Goal: Task Accomplishment & Management: Manage account settings

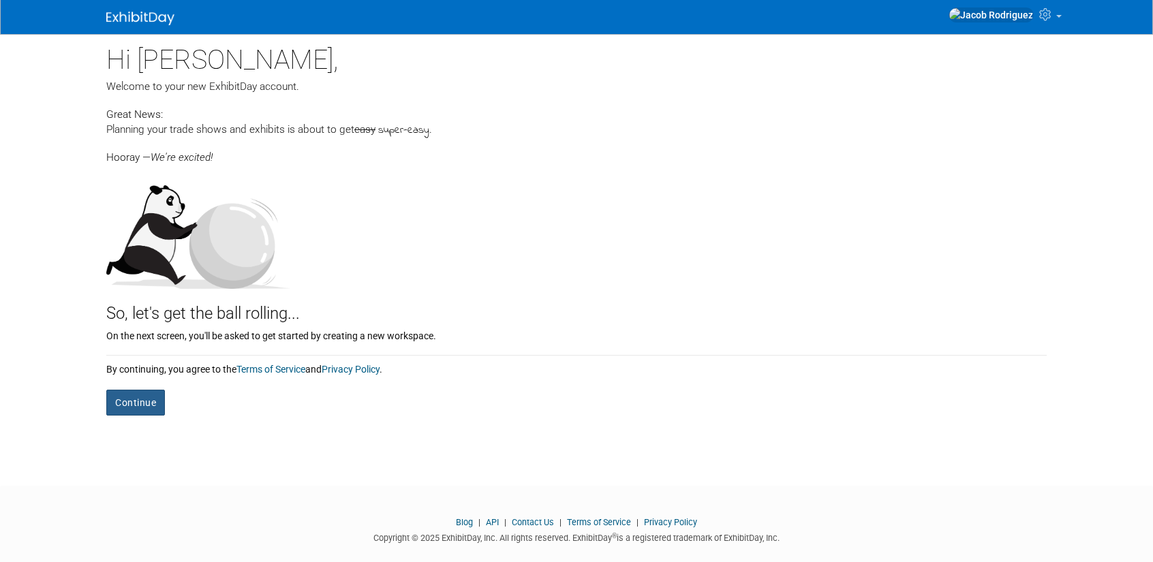
click at [142, 403] on button "Continue" at bounding box center [135, 403] width 59 height 26
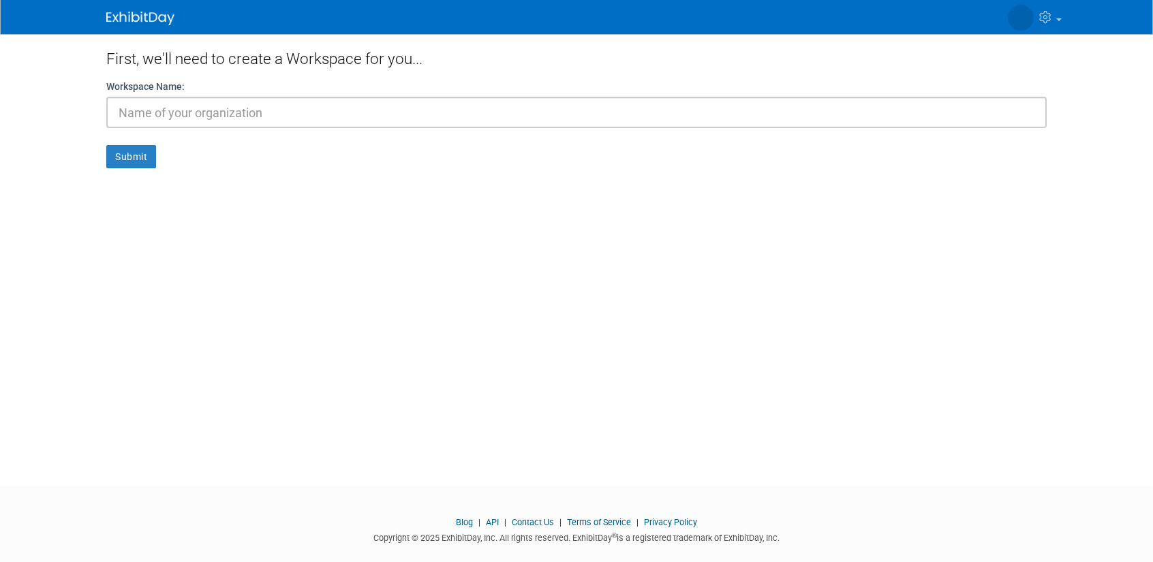
click at [207, 119] on input "text" at bounding box center [576, 112] width 940 height 31
type input "JMA"
click at [134, 144] on form "Workspace Name: JMA Submit" at bounding box center [576, 124] width 940 height 89
click at [143, 159] on button "Submit" at bounding box center [131, 156] width 50 height 23
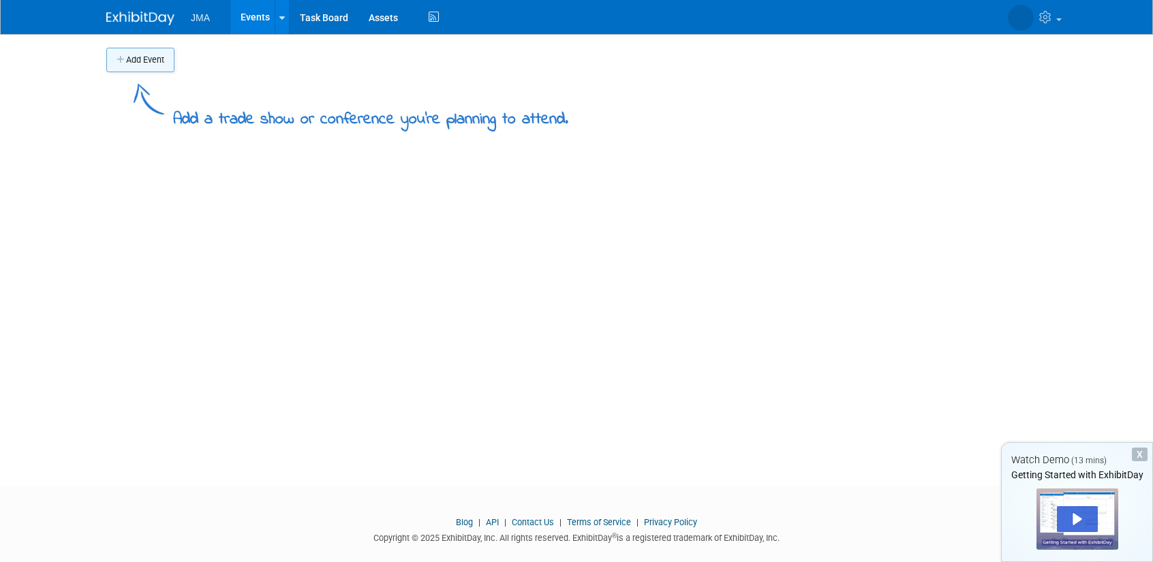
click at [127, 64] on button "Add Event" at bounding box center [140, 60] width 68 height 25
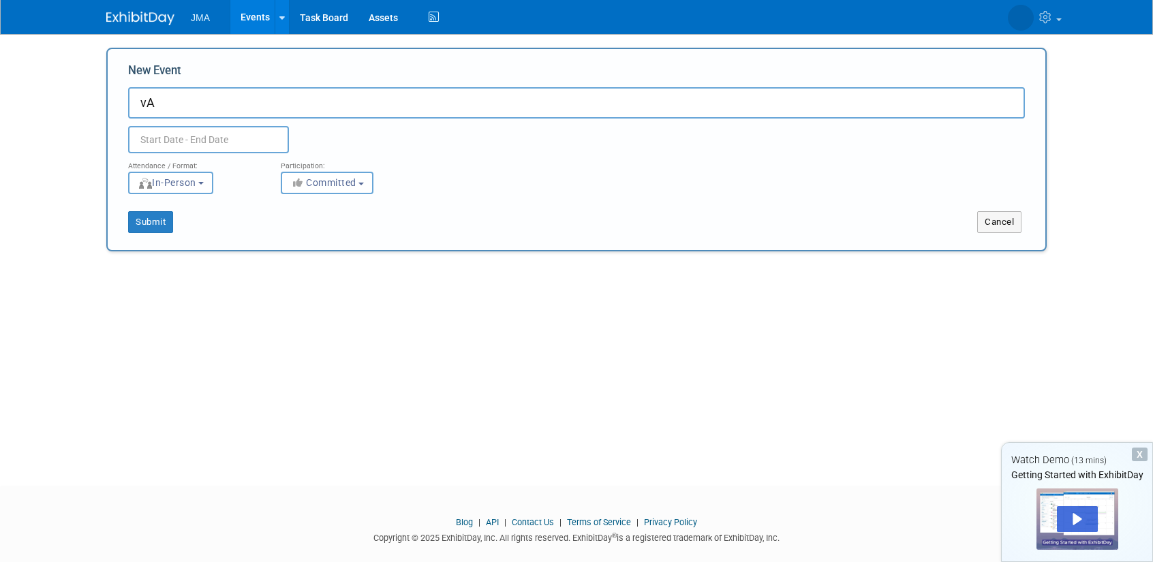
type input "v"
type input "Valle Unido Market Days Booth"
click at [157, 216] on button "Submit" at bounding box center [150, 222] width 45 height 22
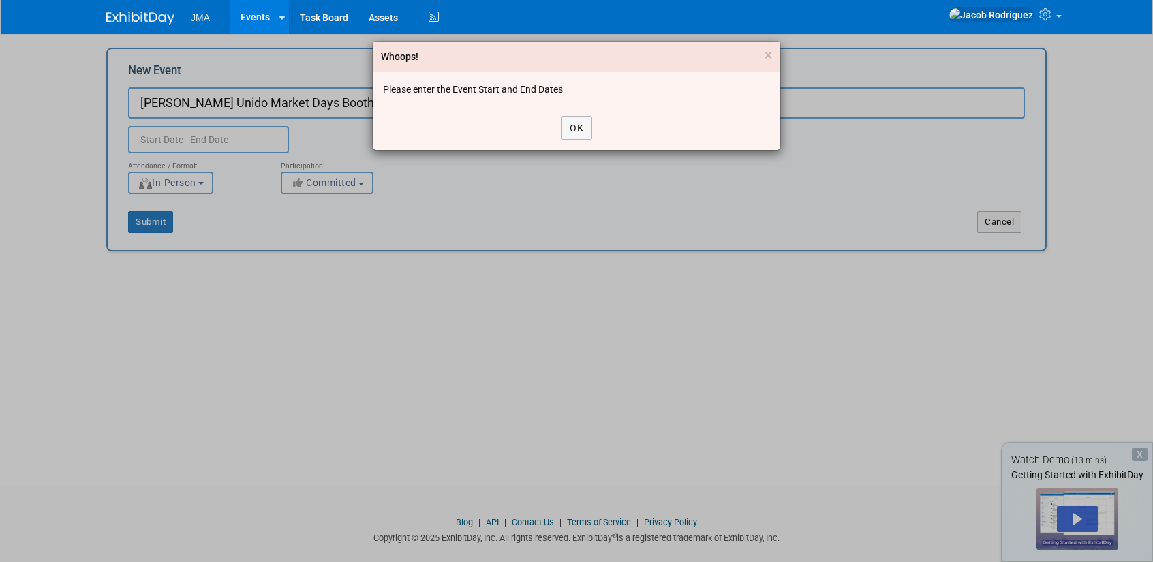
click at [549, 132] on div "OK" at bounding box center [576, 128] width 407 height 44
click at [566, 127] on button "OK" at bounding box center [576, 128] width 31 height 23
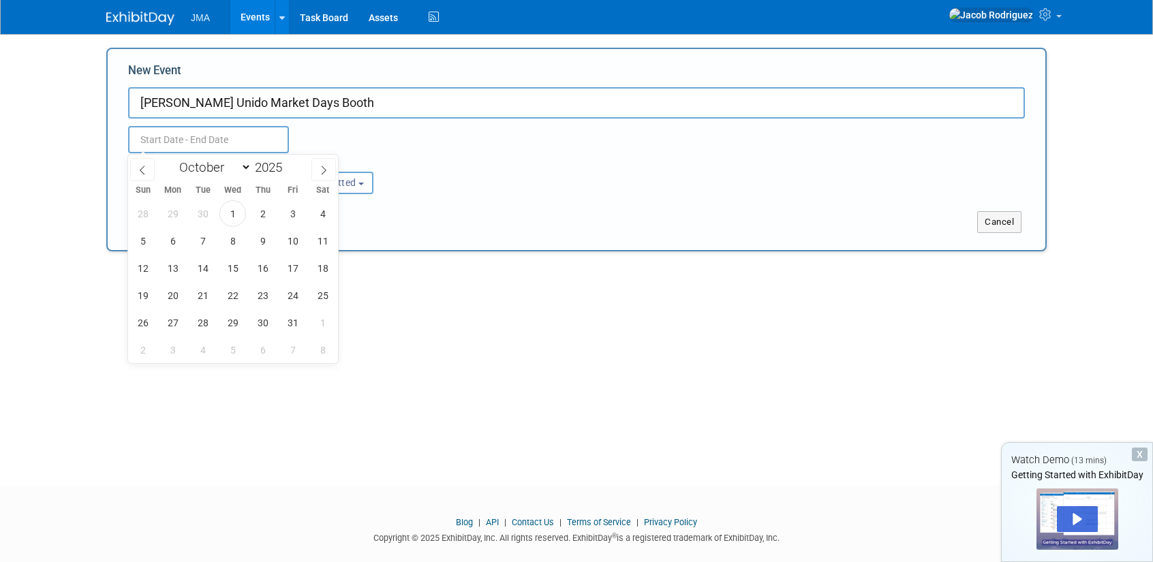
click at [193, 136] on input "text" at bounding box center [208, 139] width 161 height 27
click at [322, 271] on span "18" at bounding box center [322, 268] width 27 height 27
type input "Oct 18, 2025 to Oct 18, 2025"
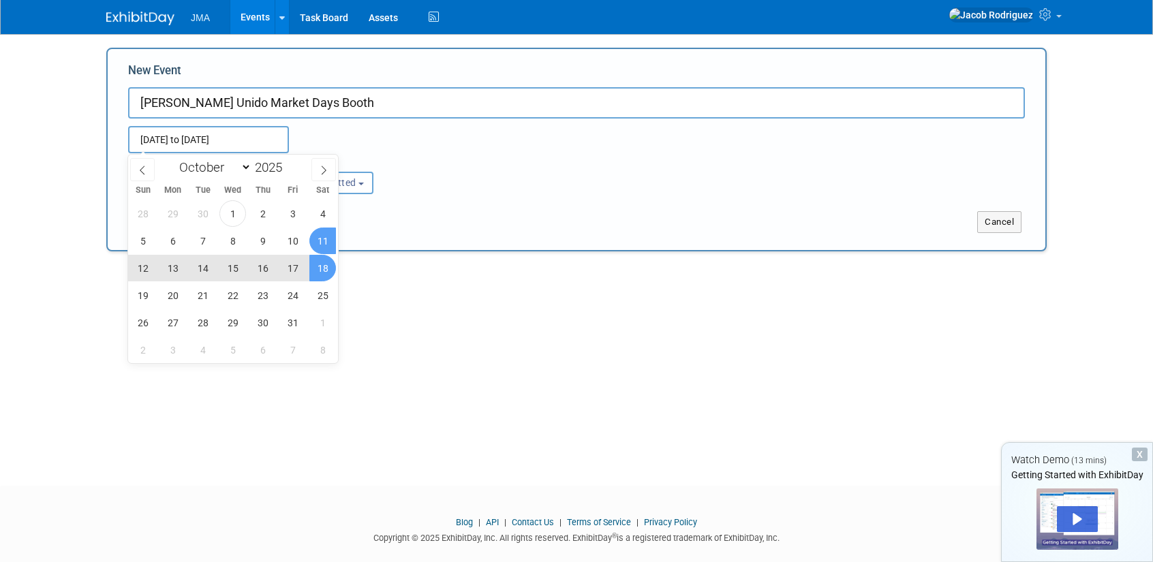
click at [463, 258] on div "Add Event Add a trade show or conference you're planning to attend. New Event V…" at bounding box center [576, 247] width 961 height 427
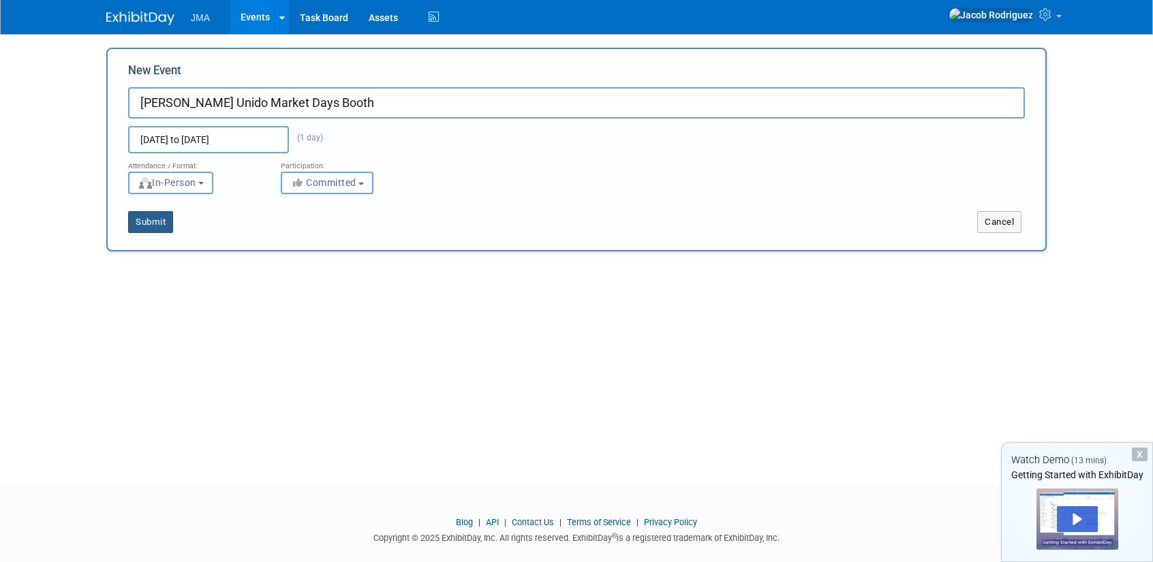
click at [157, 217] on button "Submit" at bounding box center [150, 222] width 45 height 22
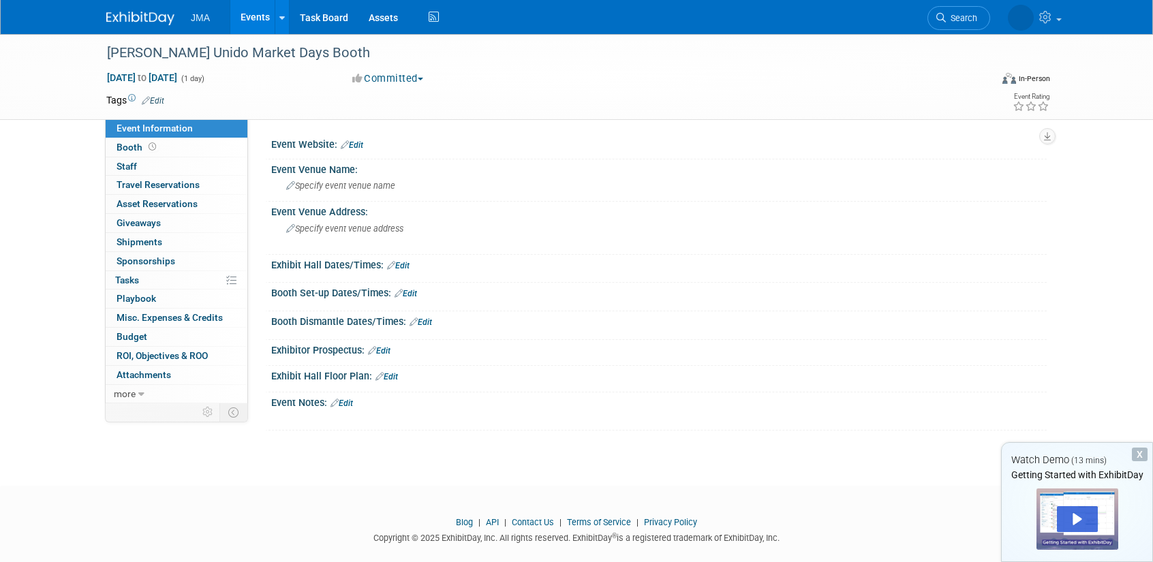
click at [395, 375] on link "Edit" at bounding box center [386, 377] width 22 height 10
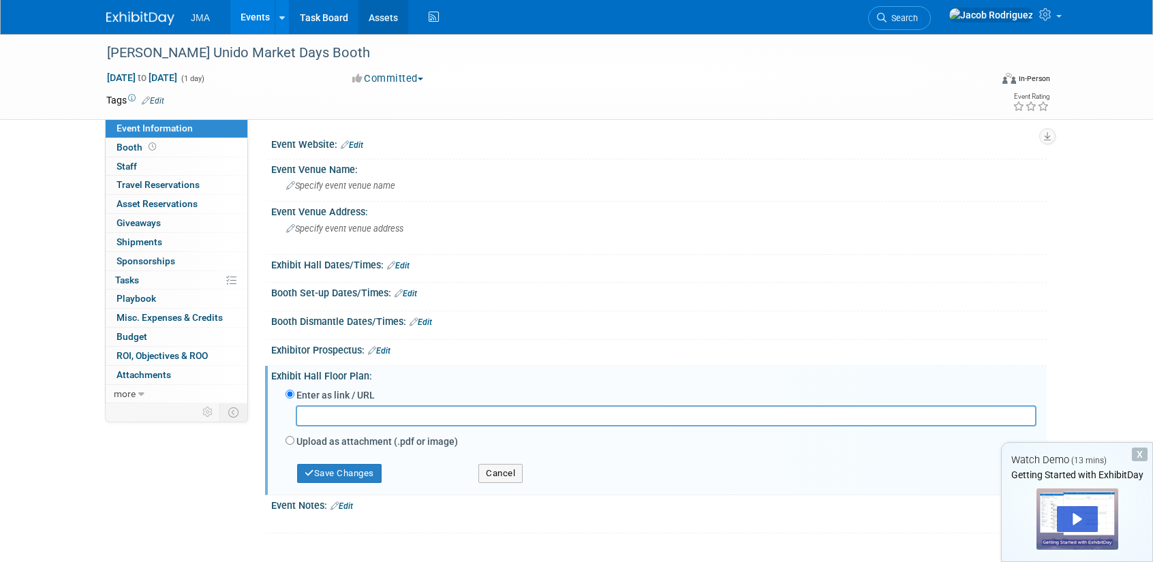
click at [375, 14] on link "Assets" at bounding box center [383, 17] width 50 height 34
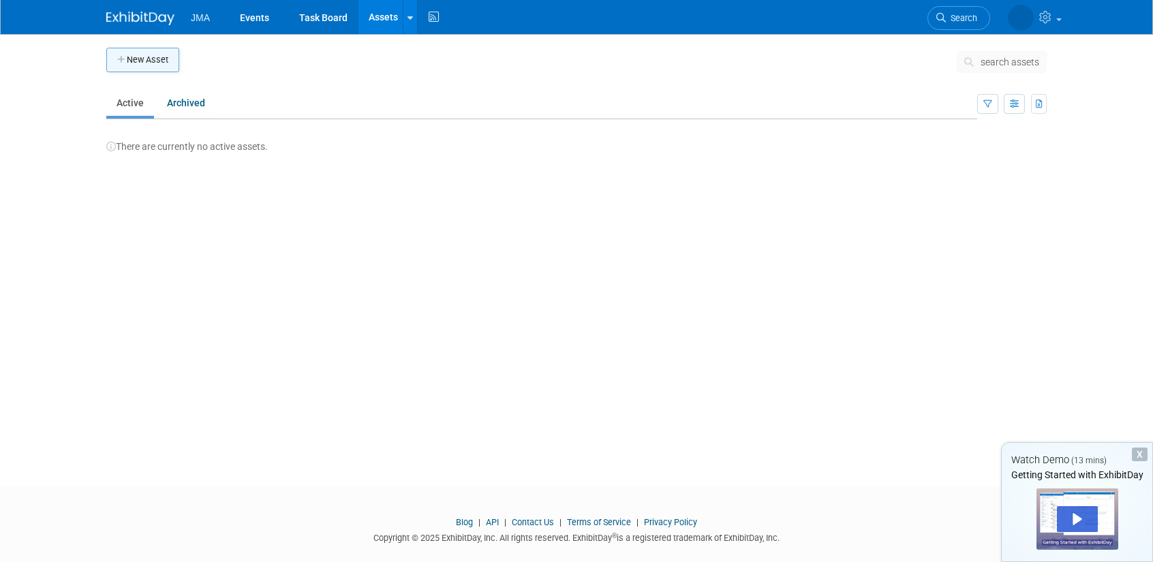
click at [153, 56] on button "New Asset" at bounding box center [142, 60] width 73 height 25
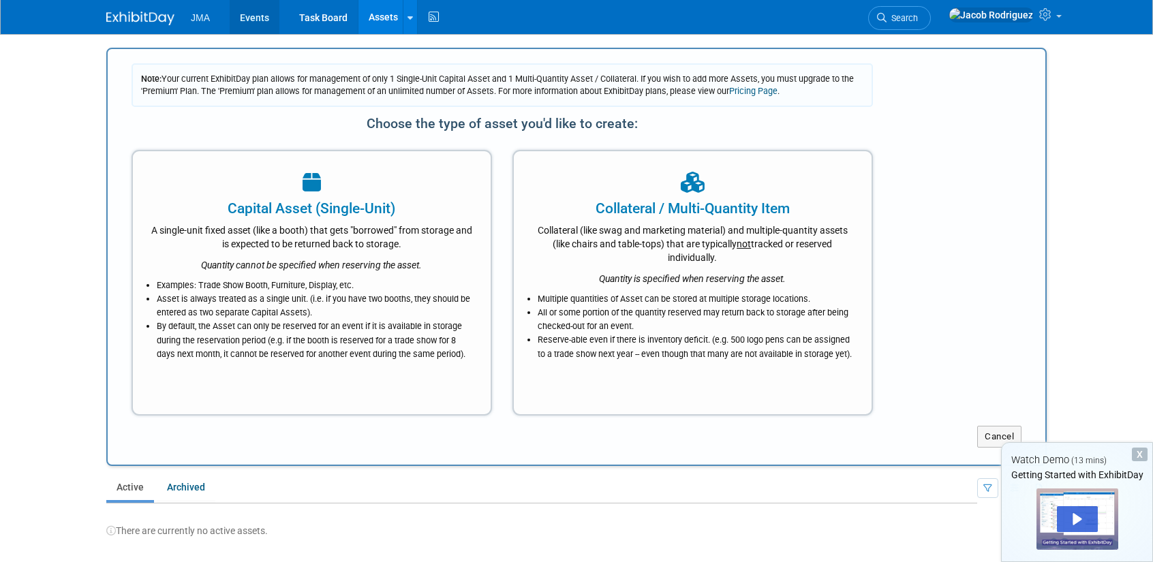
click at [247, 18] on link "Events" at bounding box center [255, 17] width 50 height 34
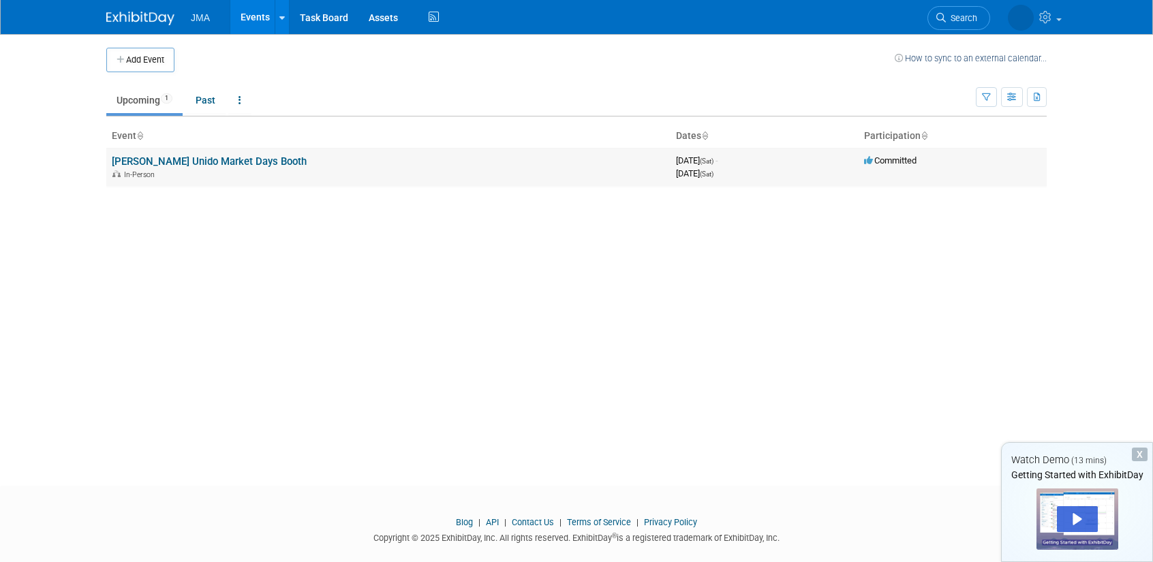
click at [203, 153] on td "[PERSON_NAME] Unido Market Days Booth In-Person" at bounding box center [388, 167] width 564 height 39
click at [215, 164] on link "[PERSON_NAME] Unido Market Days Booth" at bounding box center [209, 161] width 195 height 12
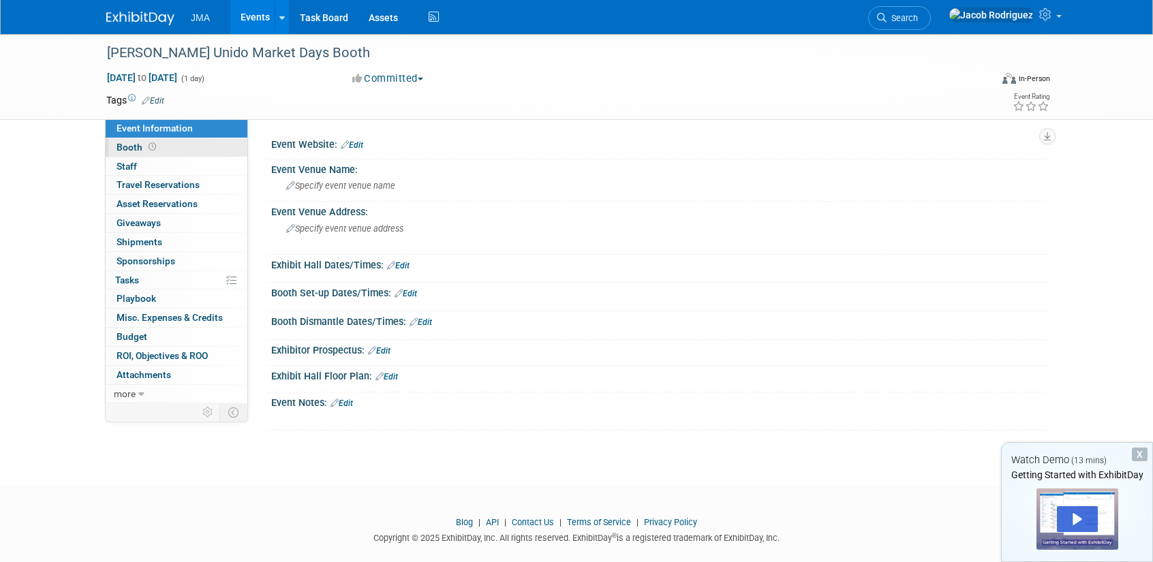
click at [164, 140] on link "Booth" at bounding box center [177, 147] width 142 height 18
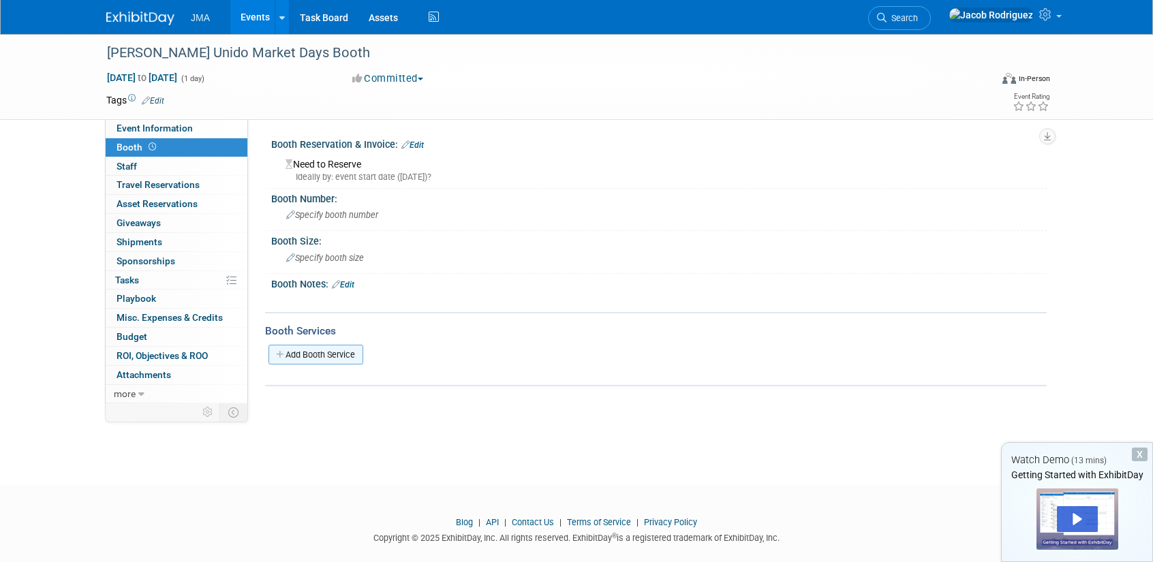
click at [328, 356] on link "Add Booth Service" at bounding box center [315, 355] width 95 height 20
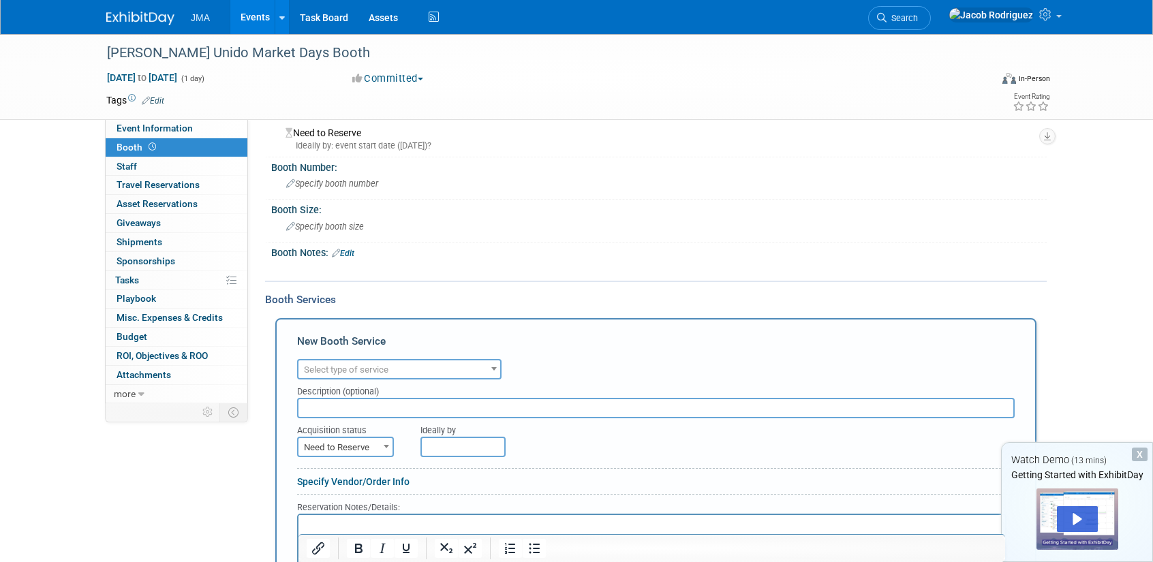
scroll to position [136, 0]
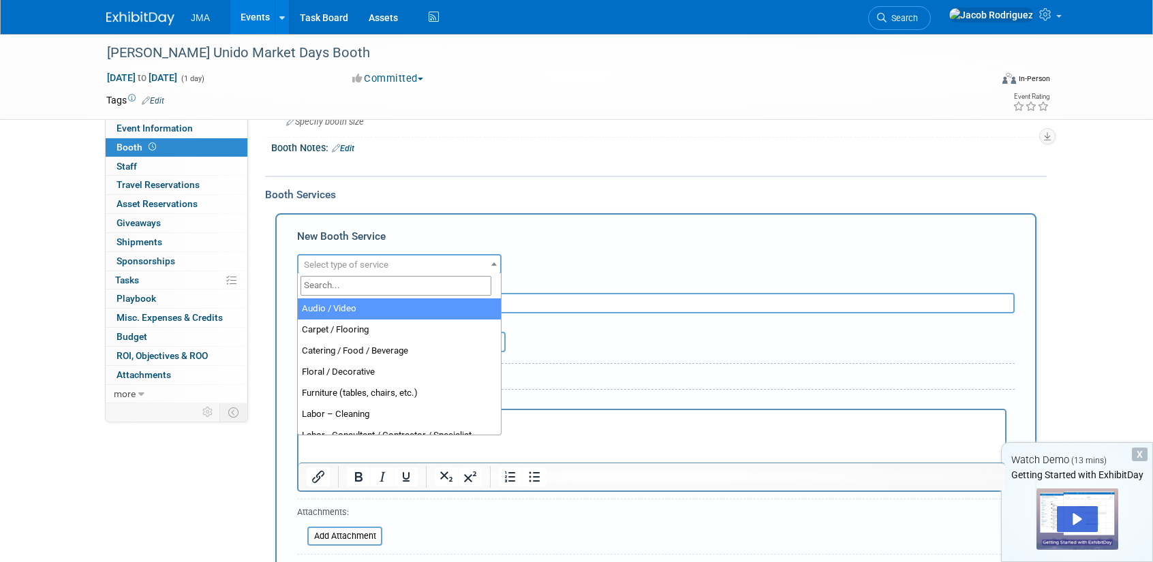
click at [397, 267] on span "Select type of service" at bounding box center [399, 265] width 202 height 19
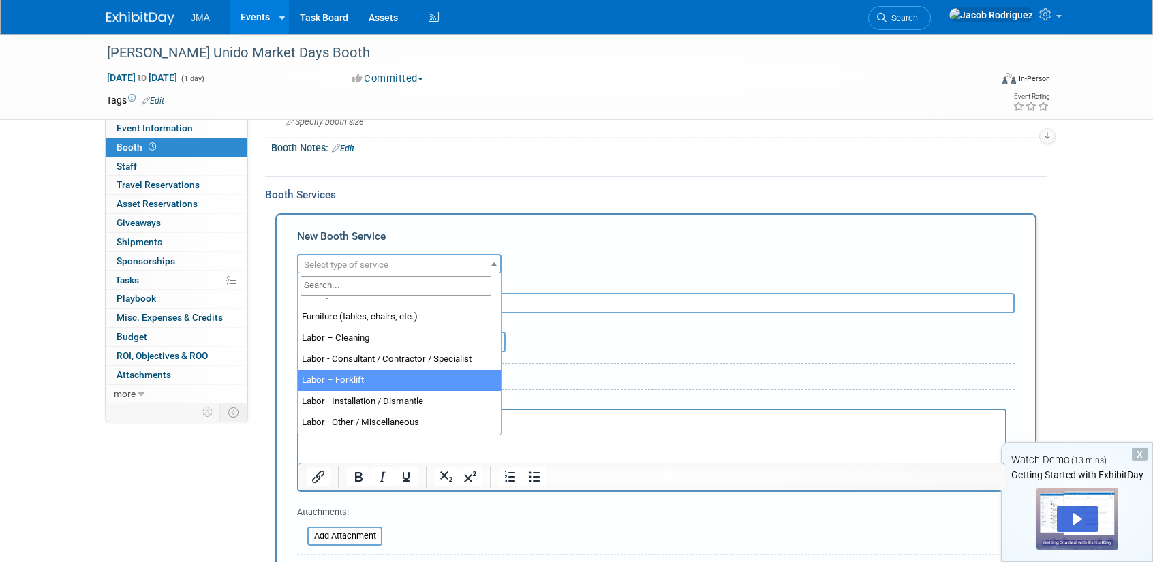
scroll to position [349, 0]
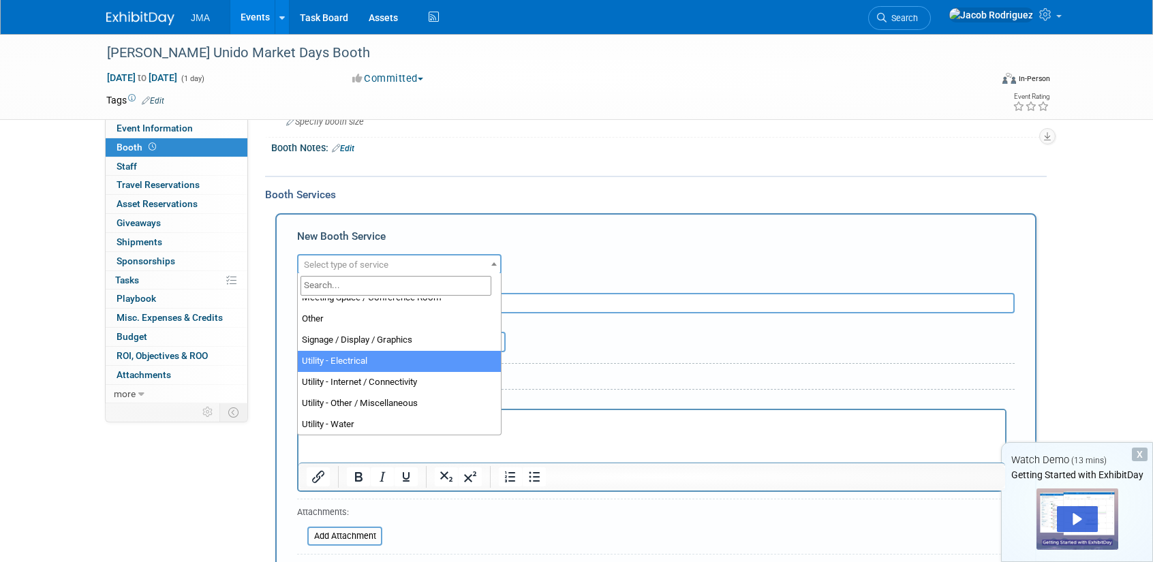
click at [589, 371] on div "Specify Vendor/Order Info" at bounding box center [655, 377] width 717 height 14
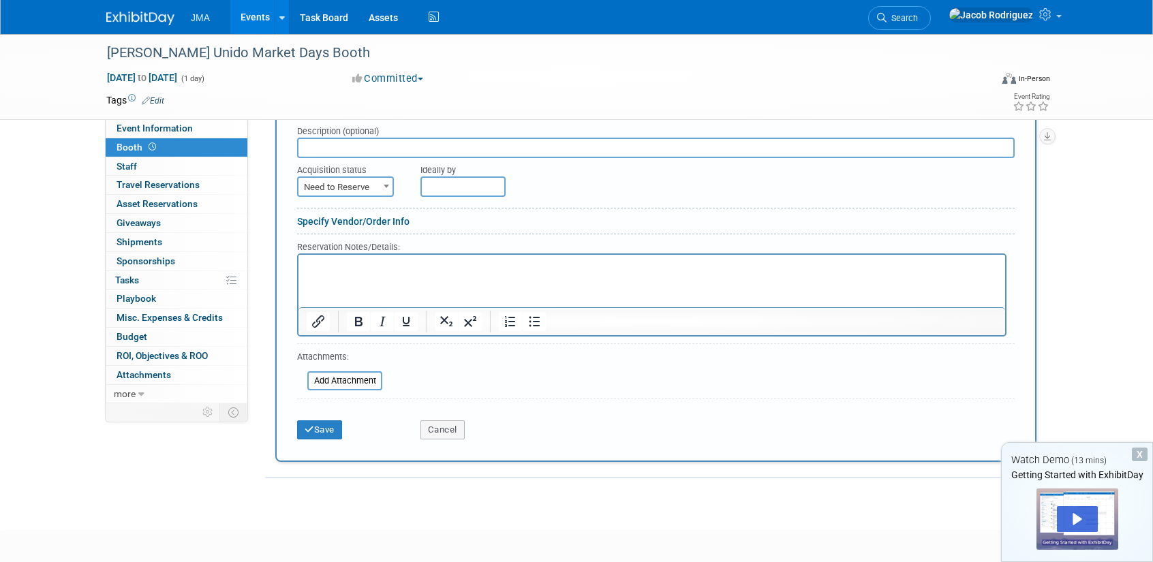
scroll to position [341, 0]
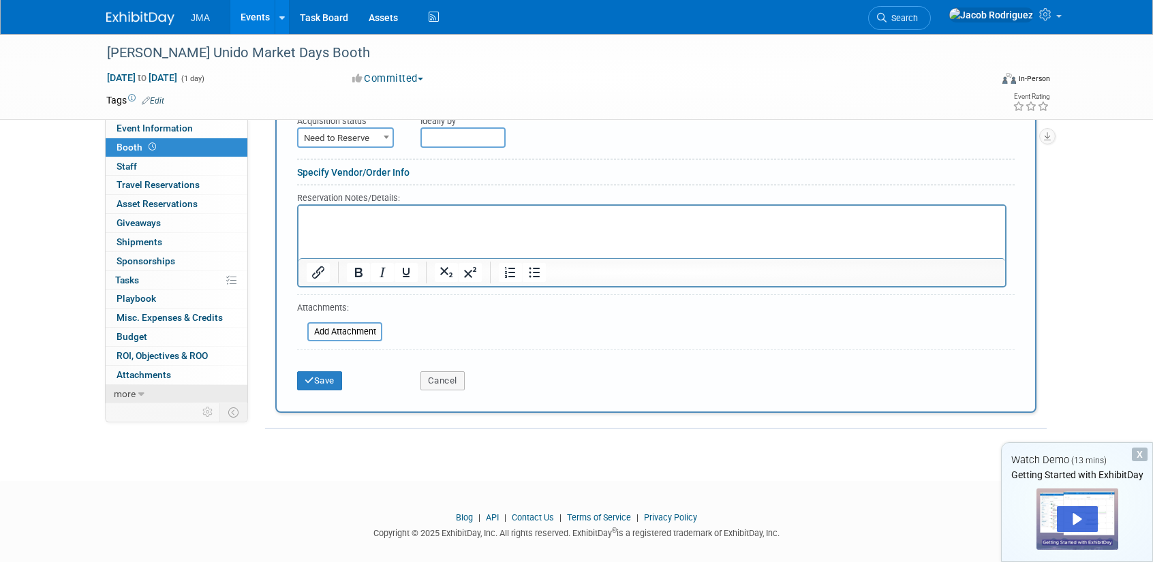
click at [148, 388] on link "more" at bounding box center [177, 394] width 142 height 18
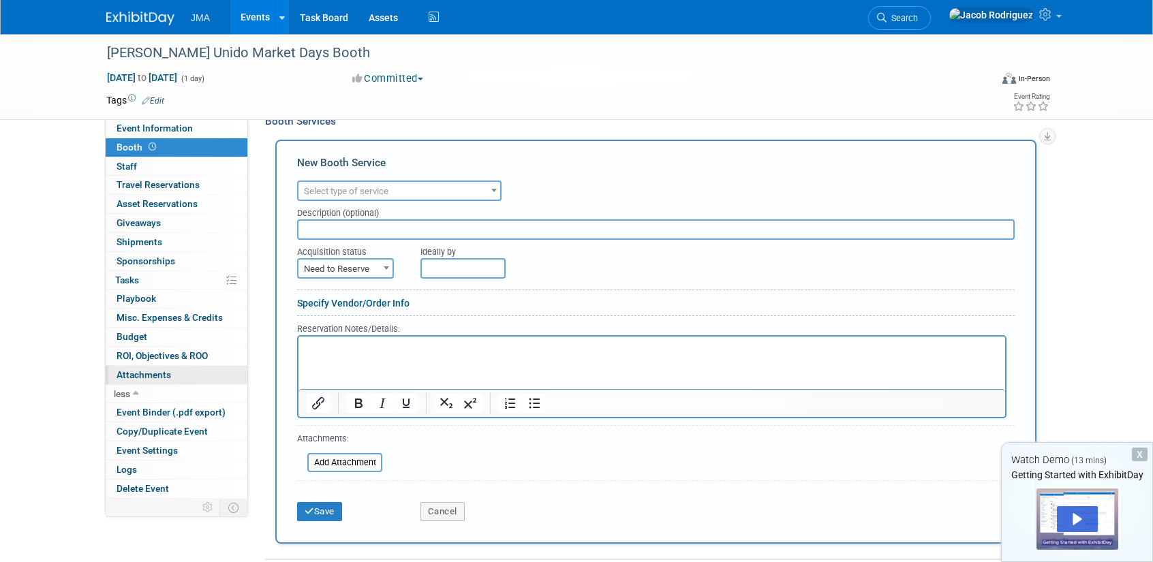
scroll to position [0, 0]
